Goal: Task Accomplishment & Management: Manage account settings

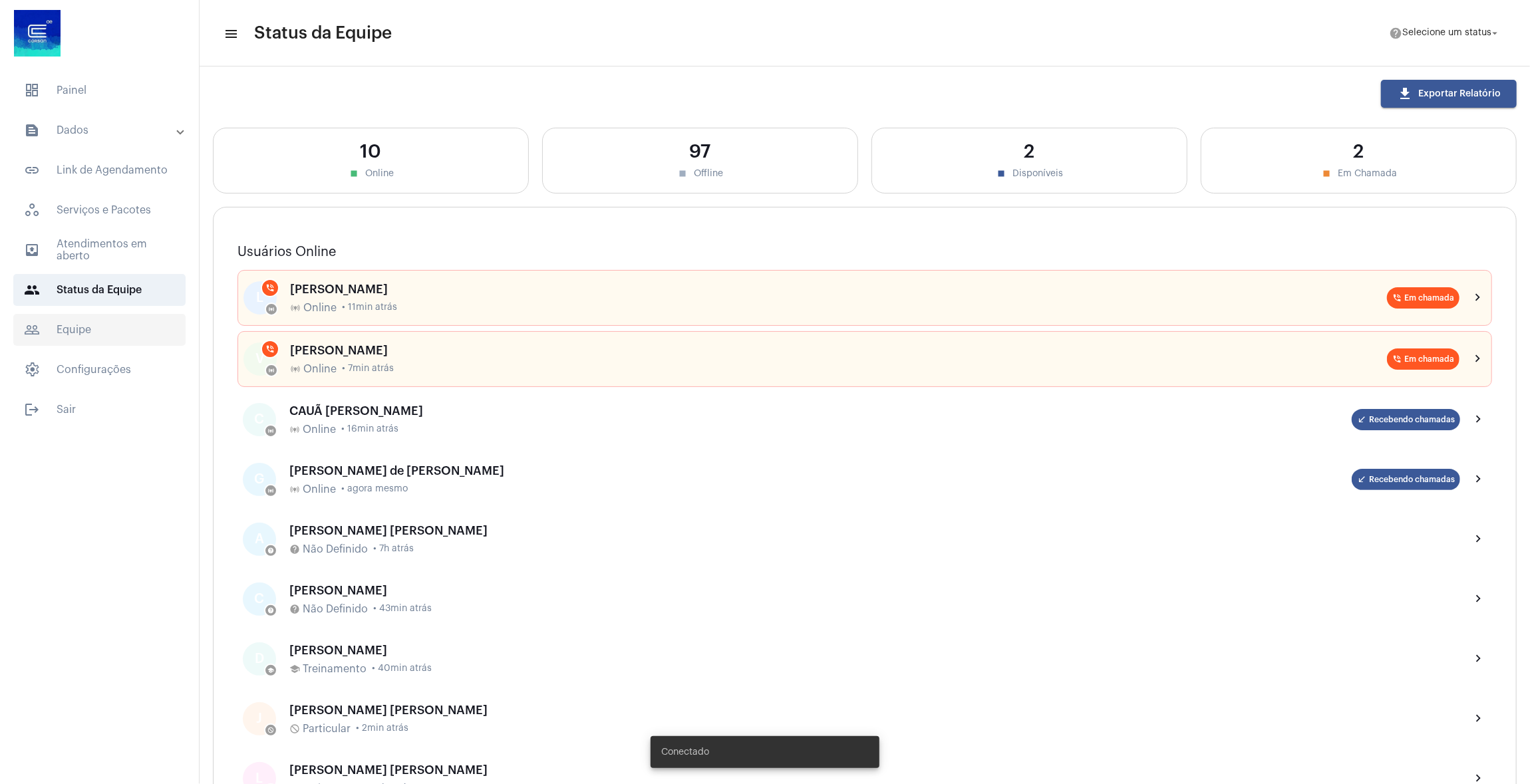
click at [90, 330] on span "people_outline Equipe" at bounding box center [99, 330] width 172 height 32
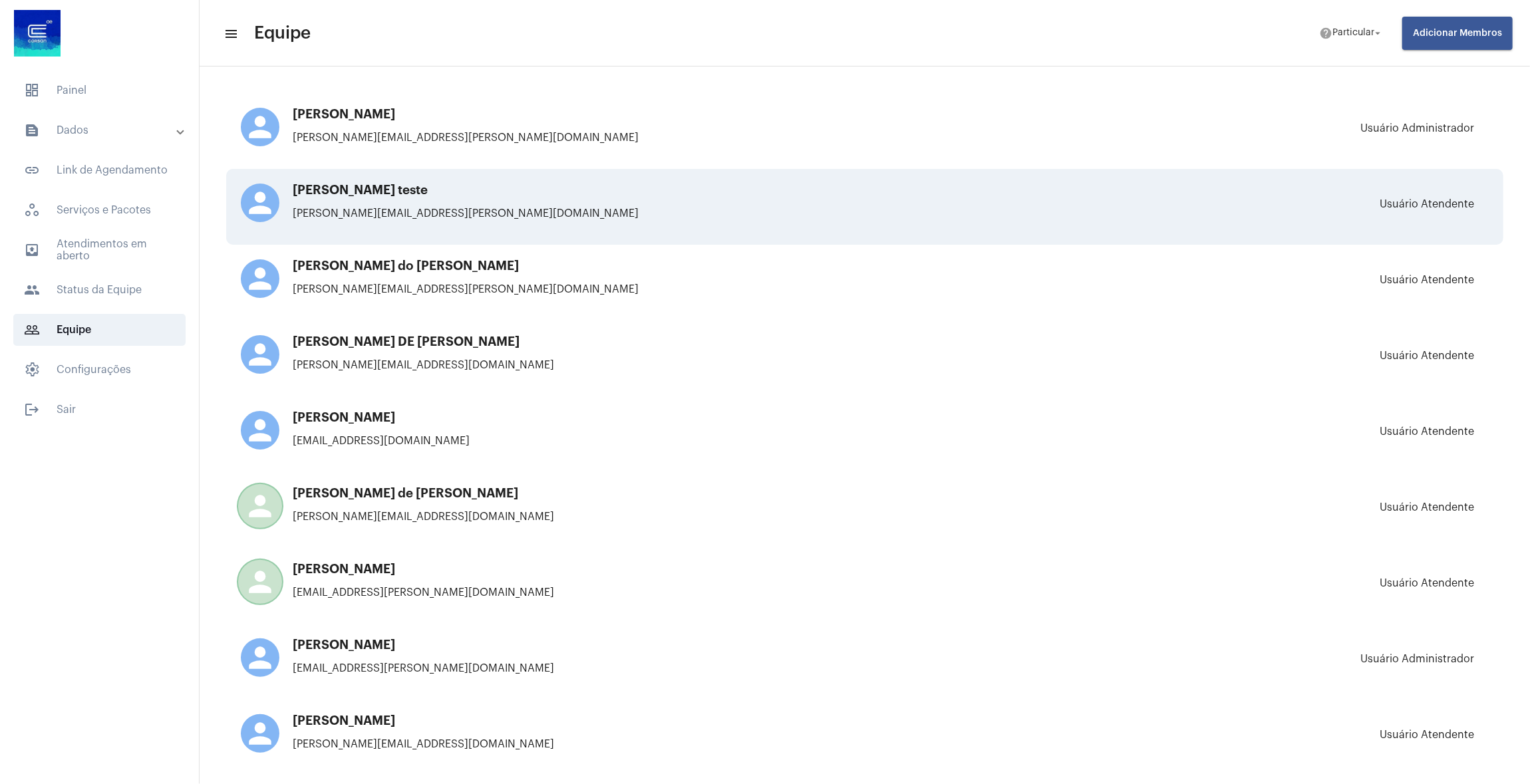
click at [378, 192] on h3 "[PERSON_NAME] teste" at bounding box center [474, 190] width 466 height 13
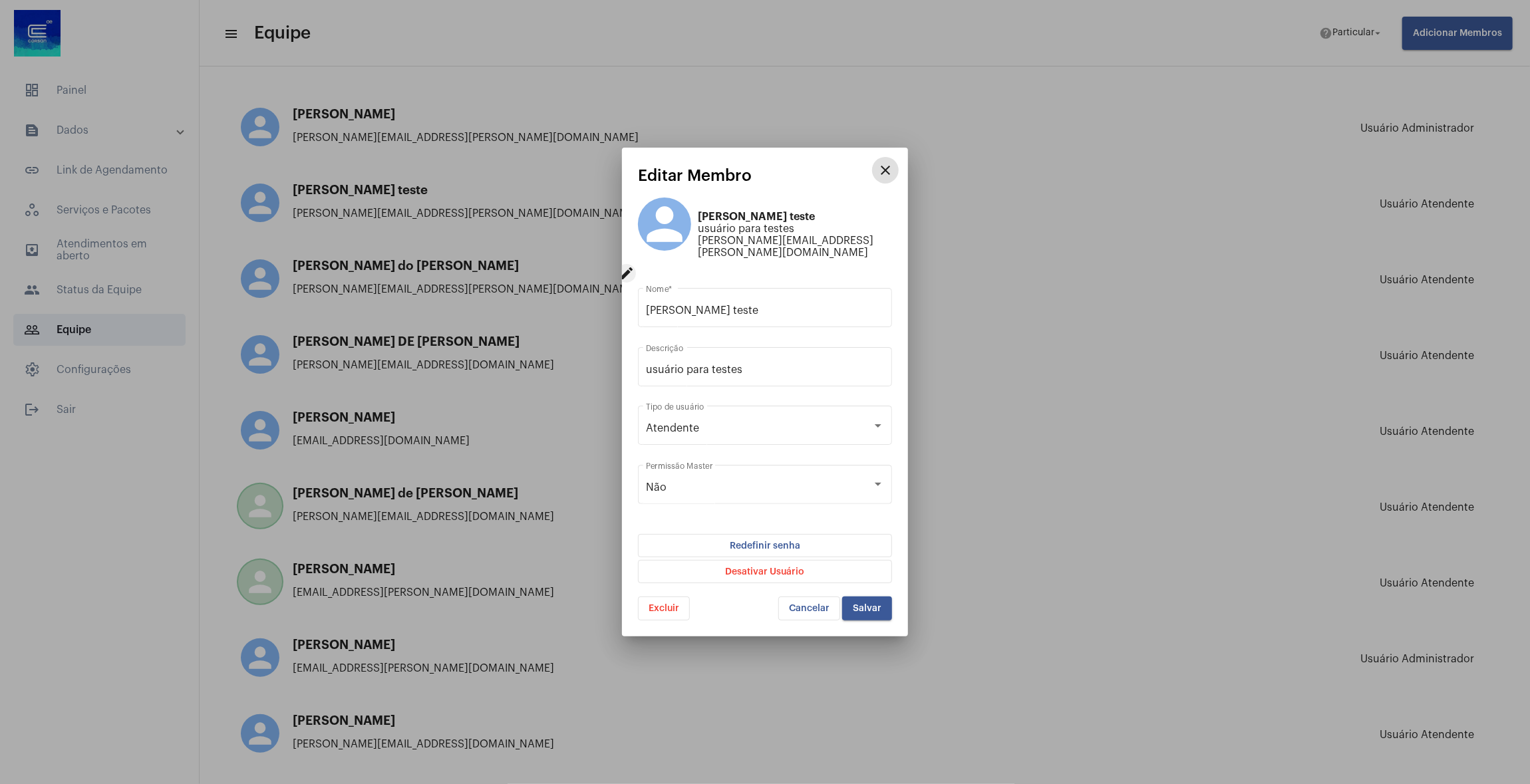
click at [790, 541] on span "Redefinir senha" at bounding box center [765, 546] width 70 height 22
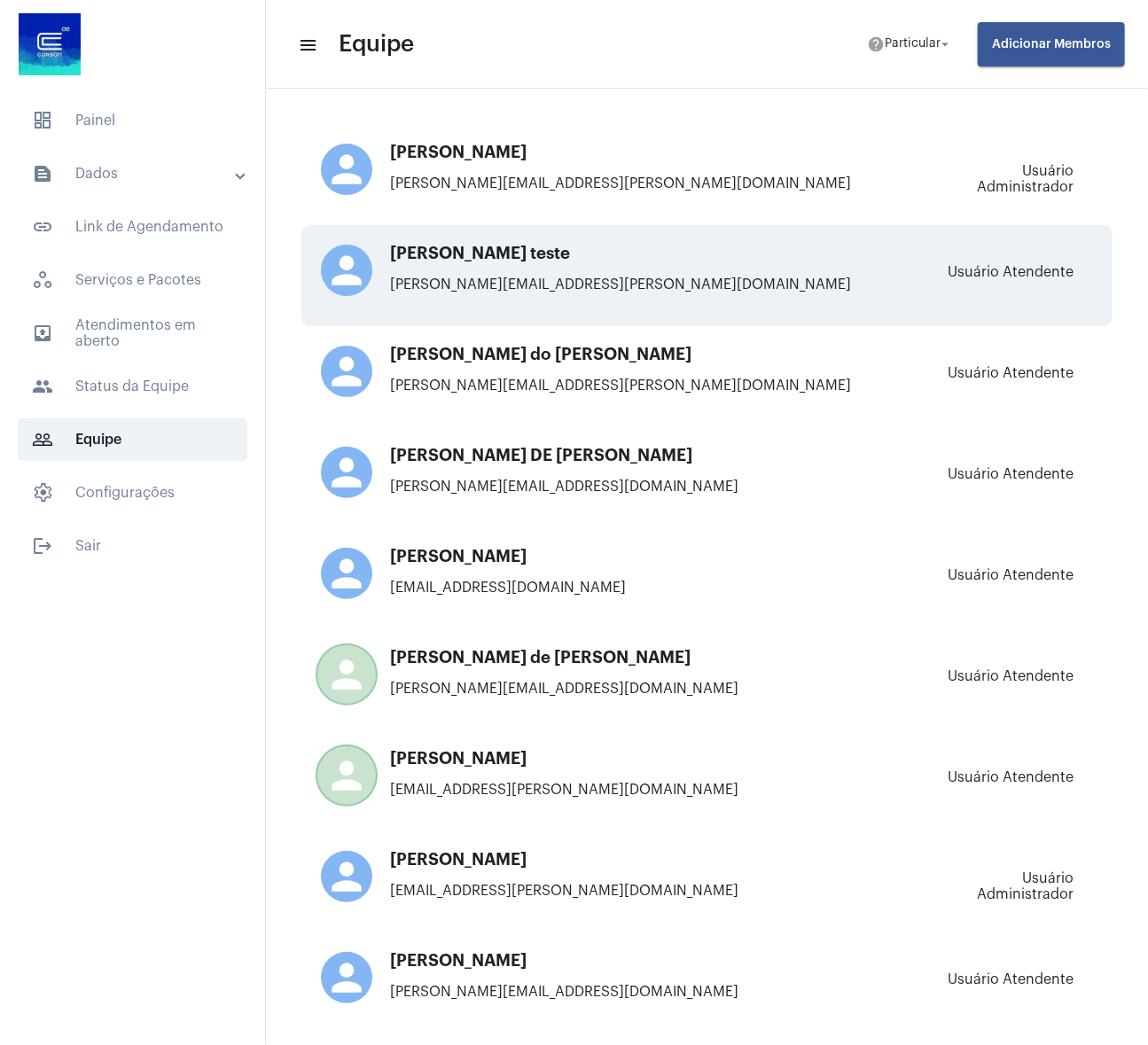
click at [481, 277] on p "[PERSON_NAME][EMAIL_ADDRESS][PERSON_NAME][DOMAIN_NAME]" at bounding box center [631, 285] width 621 height 16
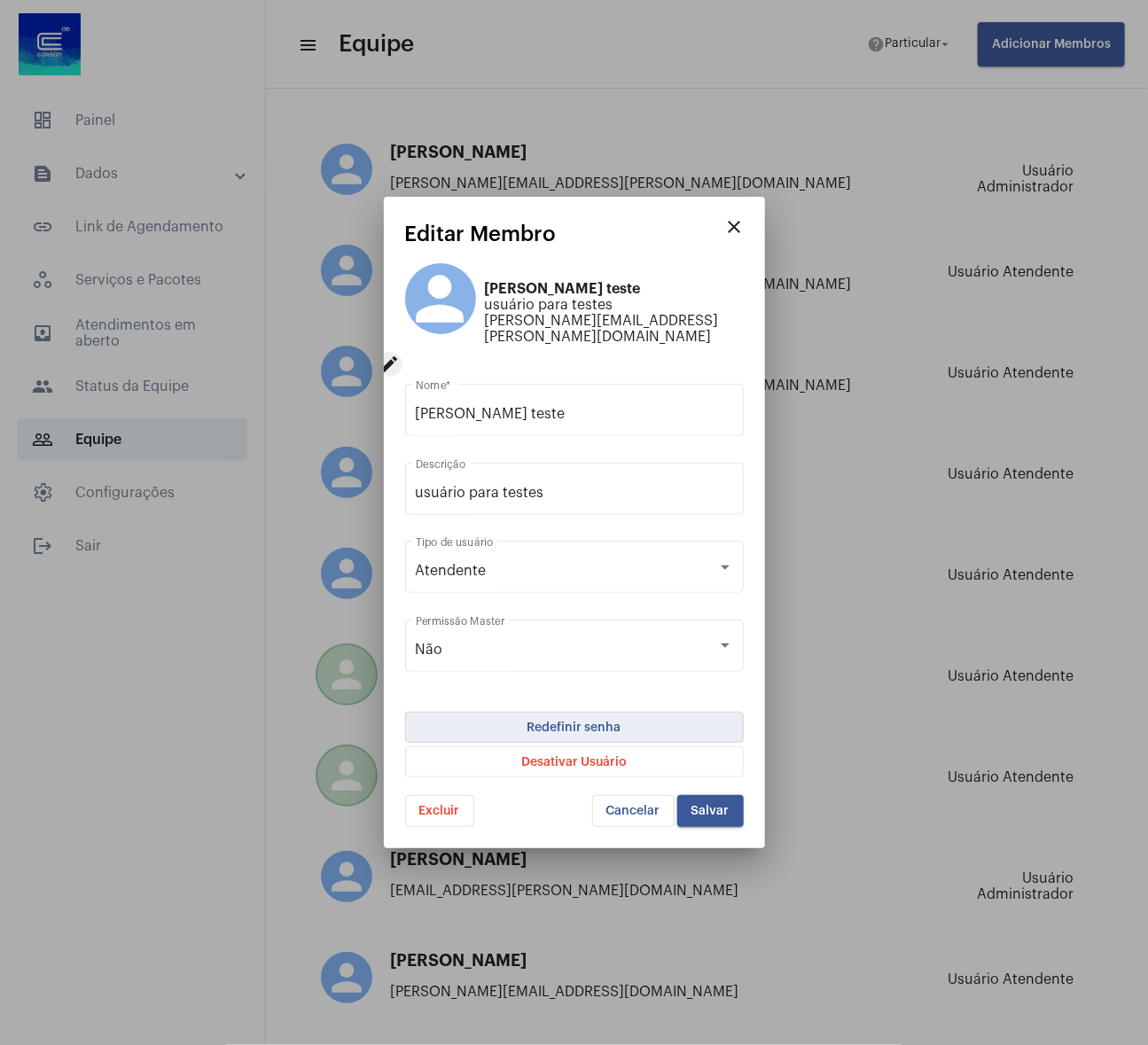
click at [571, 719] on span "Redefinir senha" at bounding box center [574, 728] width 94 height 29
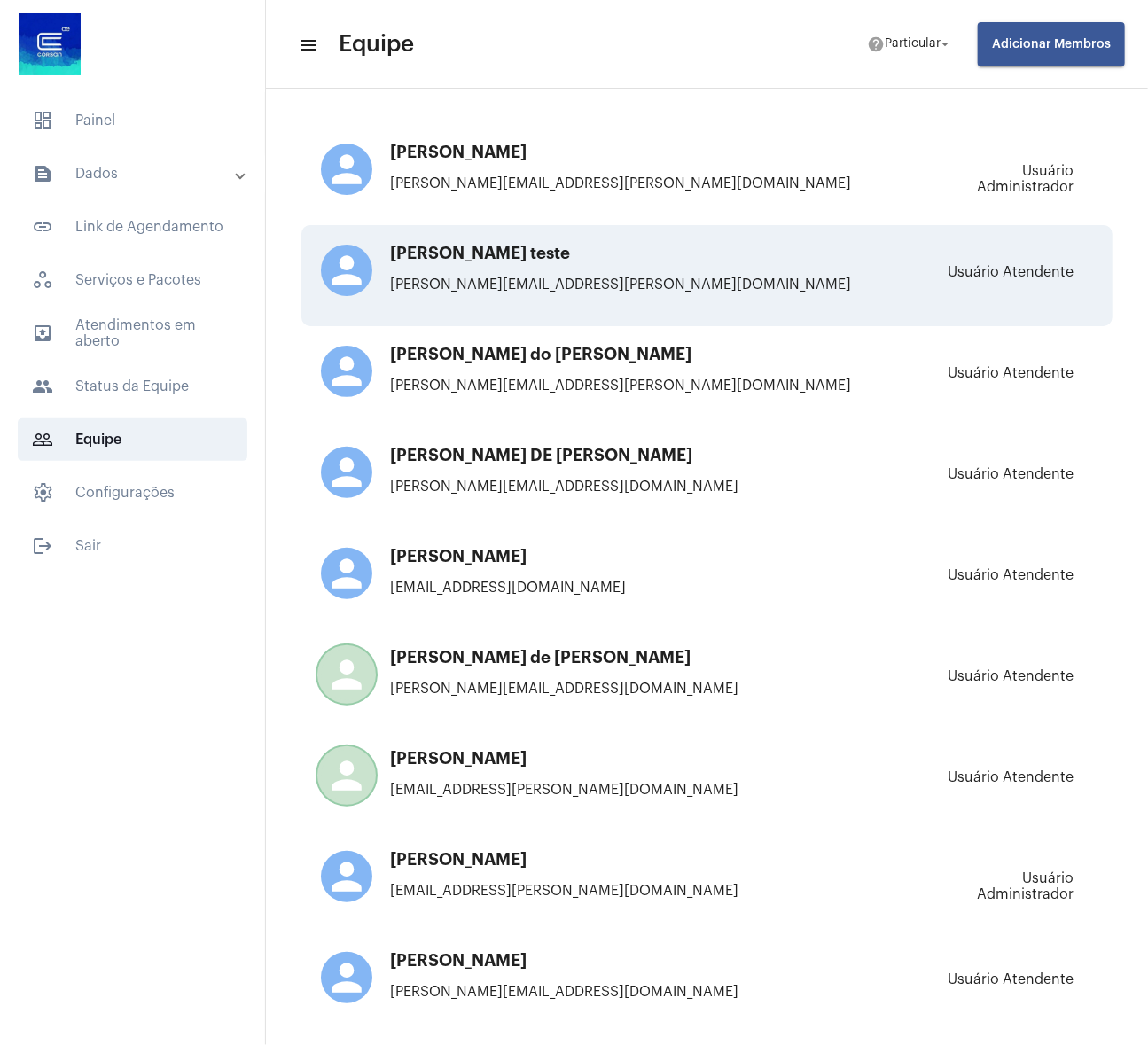
click at [561, 257] on h3 "[PERSON_NAME] teste" at bounding box center [631, 253] width 621 height 17
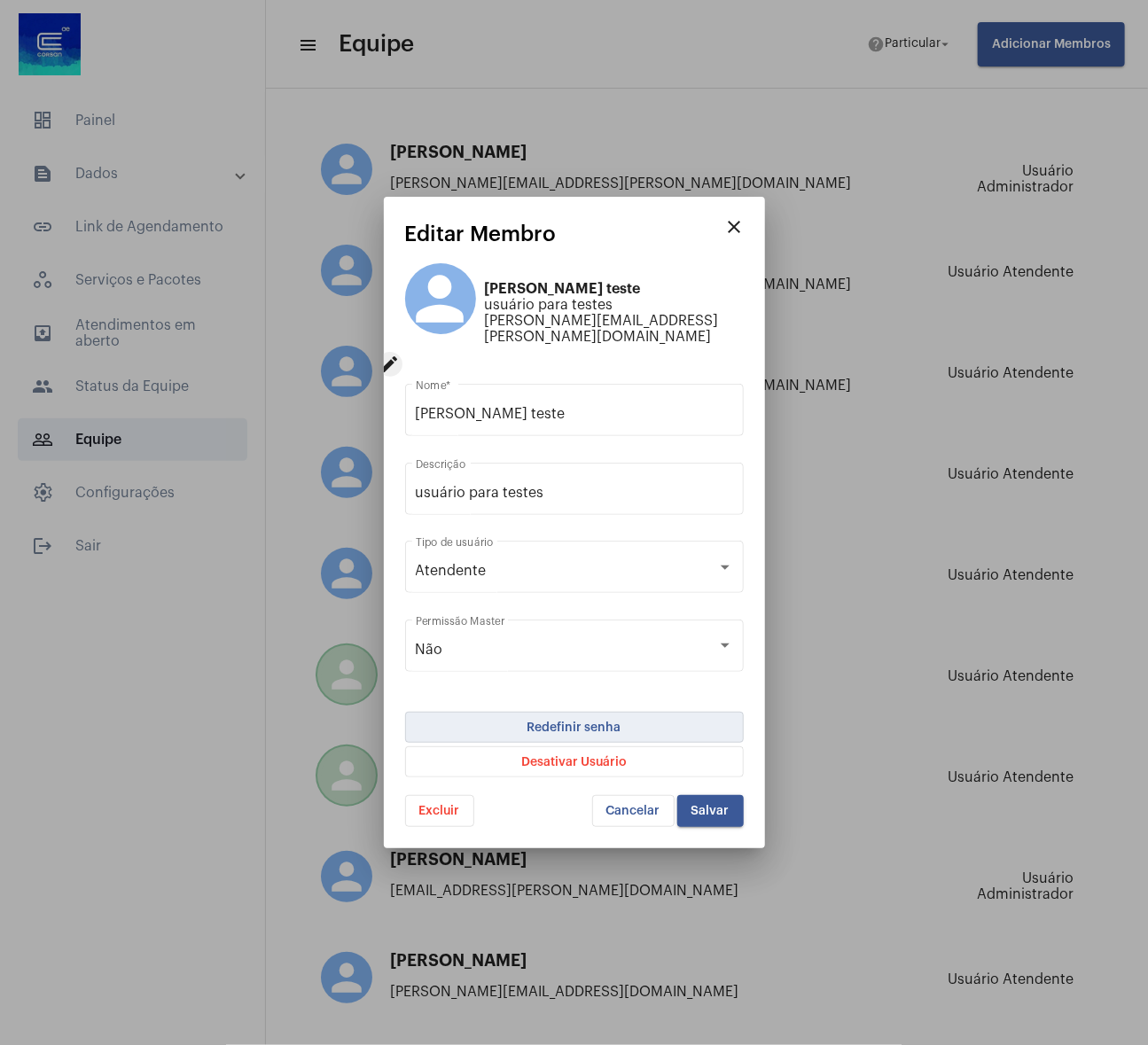
click at [607, 713] on span "Redefinir senha" at bounding box center [574, 728] width 94 height 29
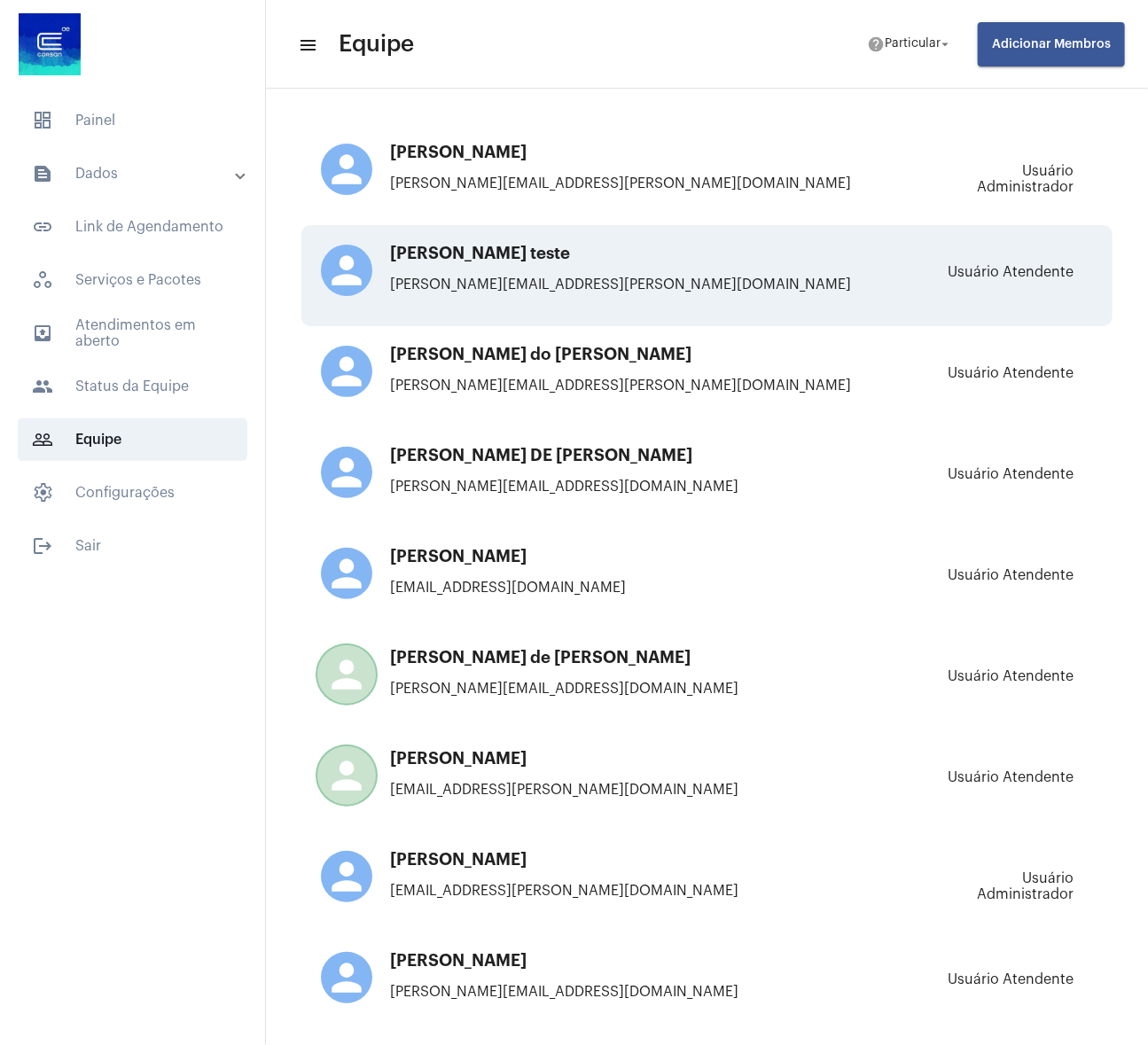
click at [559, 296] on div "person Bernardo Atendente teste bernardo.gontijo.atendente@corsan.com.br" at bounding box center [631, 275] width 621 height 62
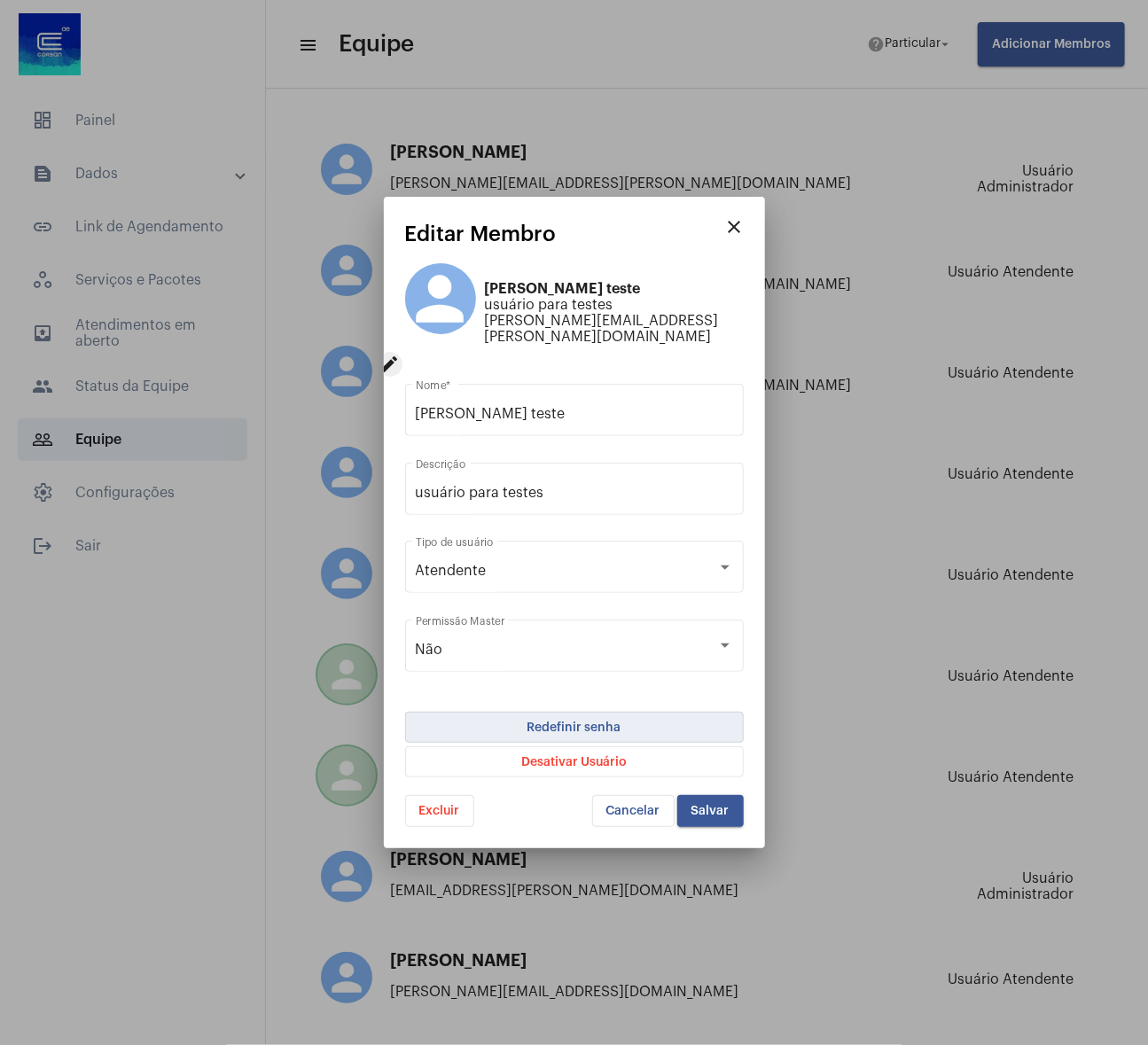
click at [580, 729] on span "Redefinir senha" at bounding box center [574, 728] width 94 height 29
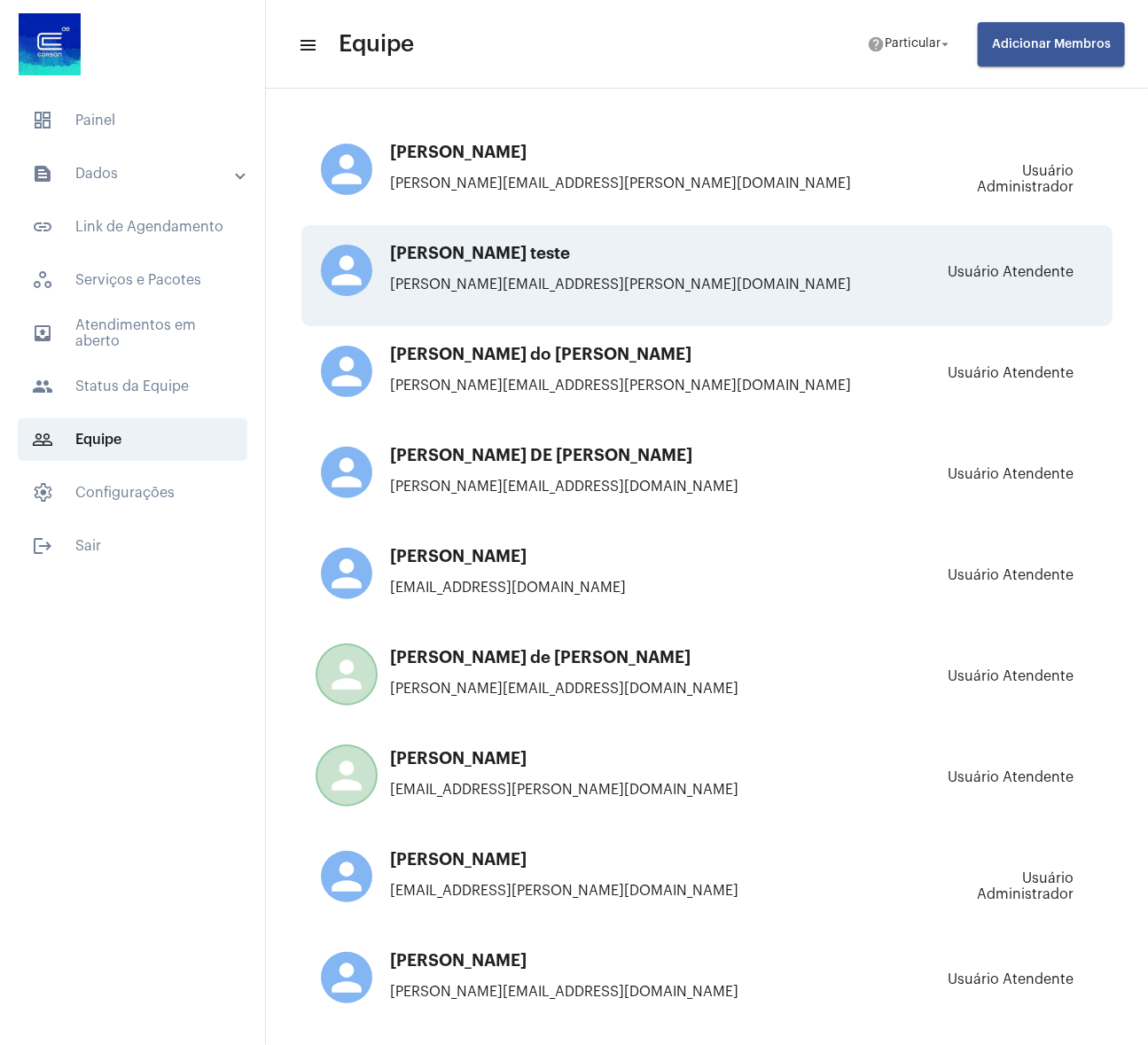
click at [501, 263] on h3 "[PERSON_NAME] teste" at bounding box center [631, 253] width 621 height 17
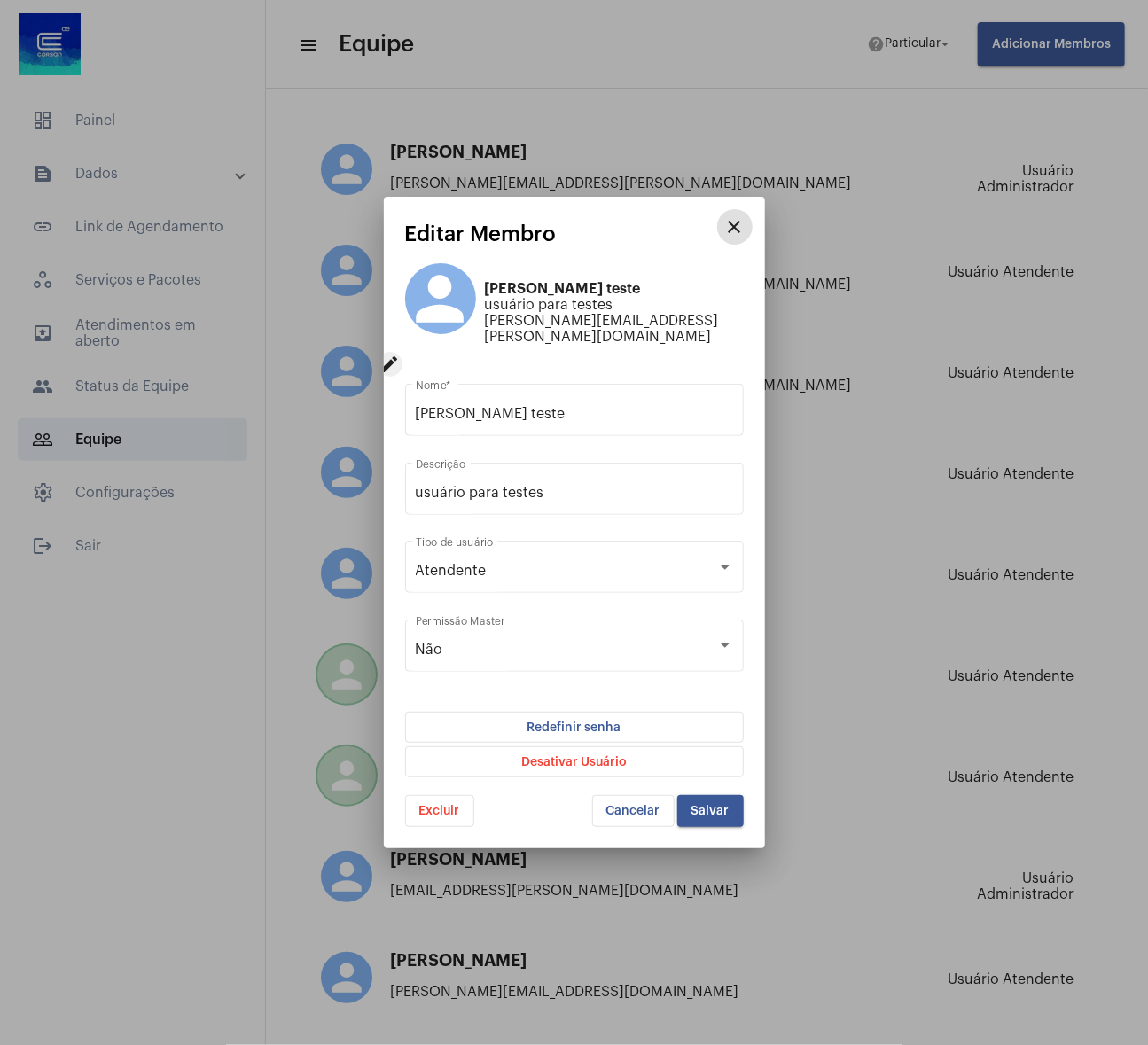
click at [581, 713] on span "Redefinir senha" at bounding box center [574, 728] width 94 height 29
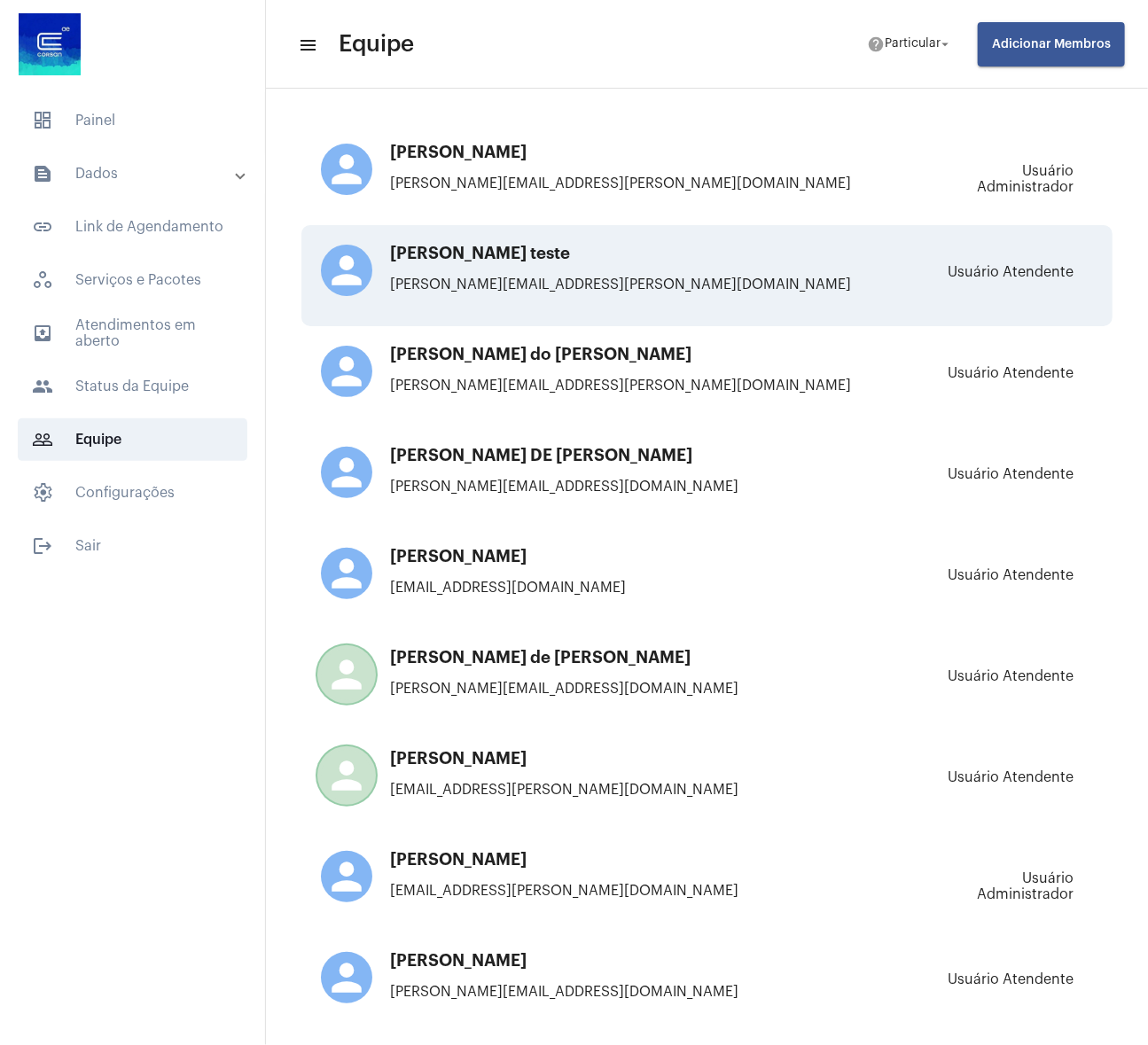
click at [515, 243] on div "person [PERSON_NAME] teste [PERSON_NAME][EMAIL_ADDRESS][PERSON_NAME][DOMAIN_NAM…" at bounding box center [708, 275] width 812 height 101
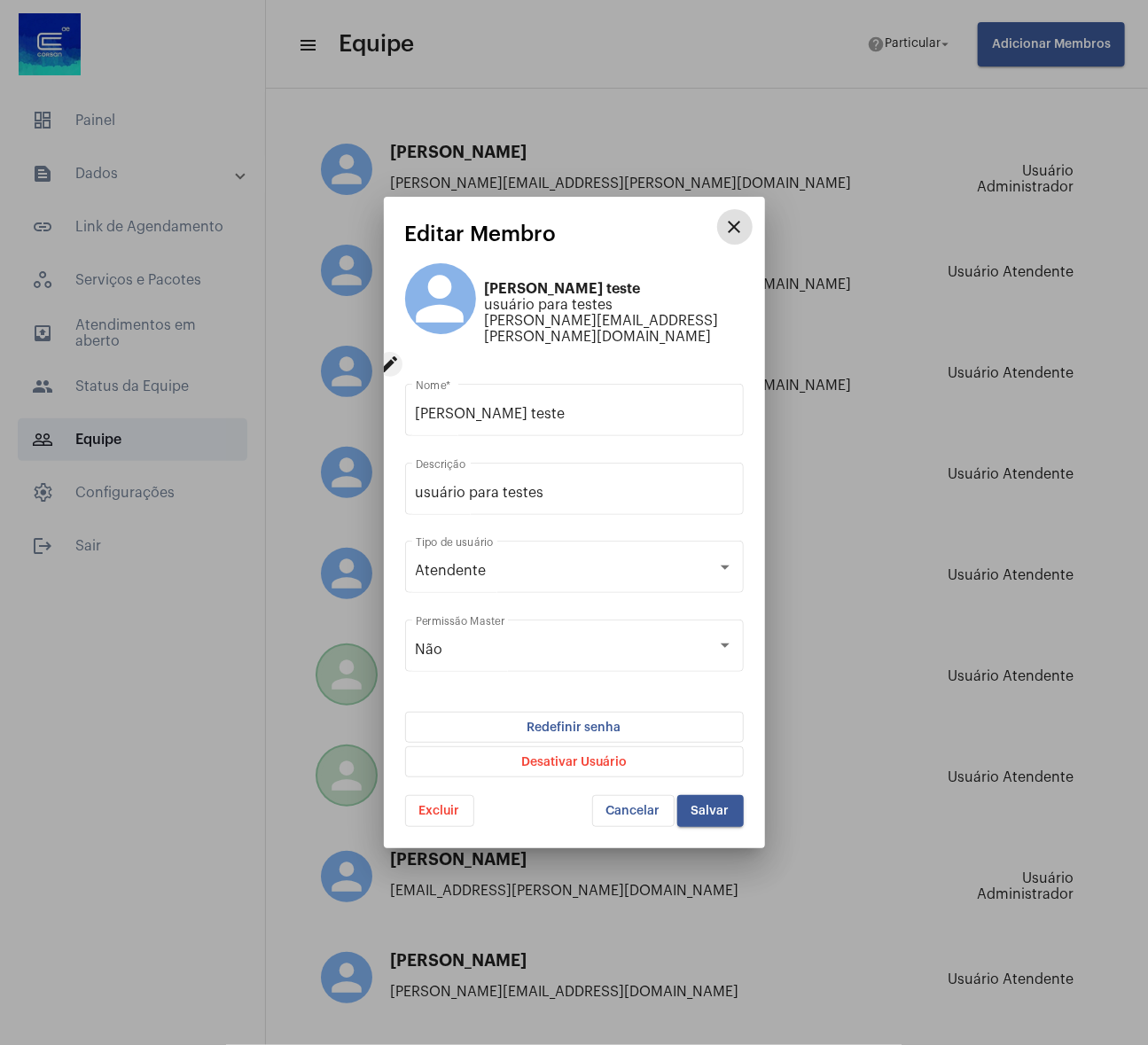
click at [571, 715] on span "Redefinir senha" at bounding box center [574, 728] width 94 height 29
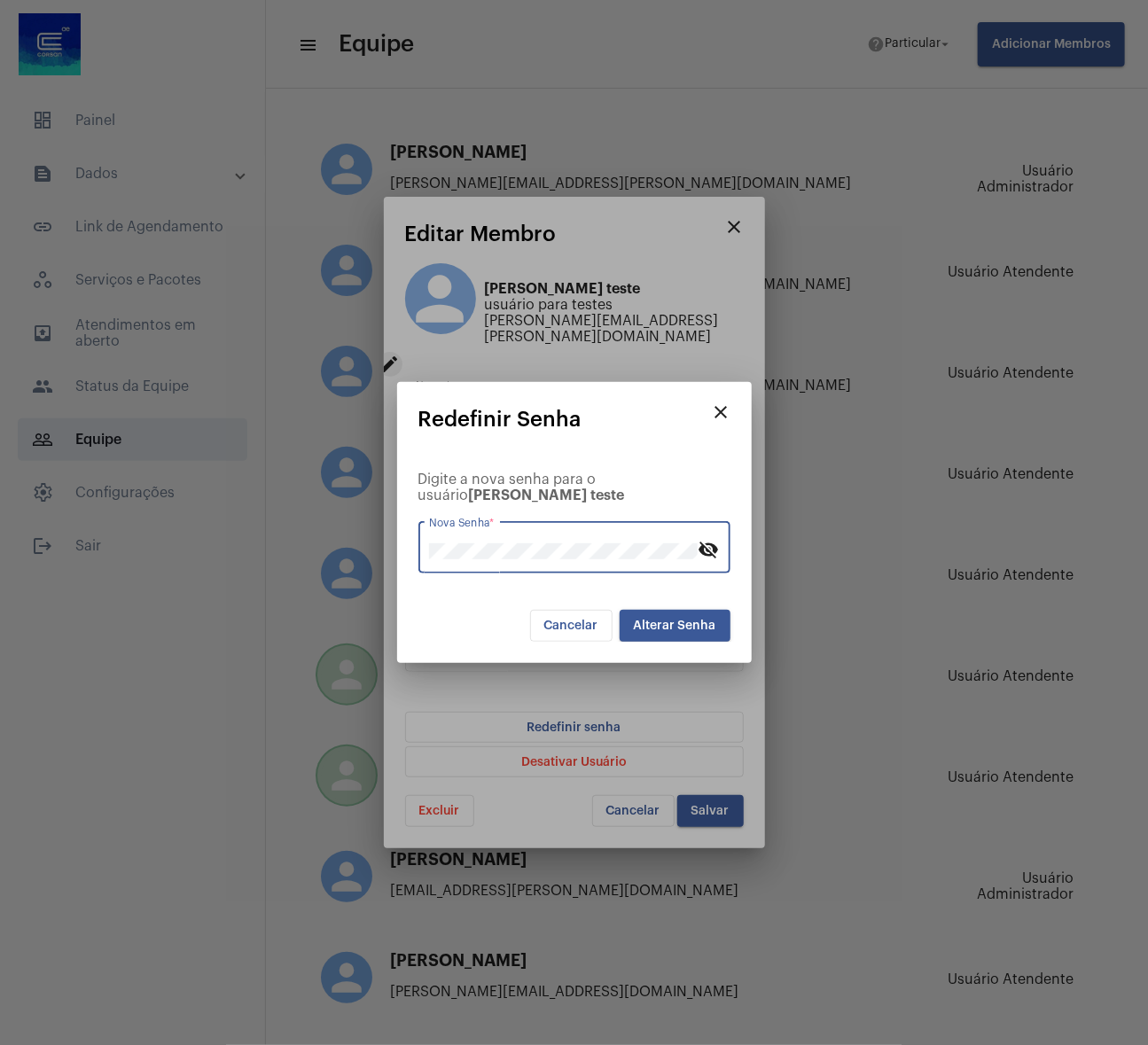
click at [683, 626] on span "Alterar Senha" at bounding box center [675, 626] width 82 height 13
